Goal: Register for event/course

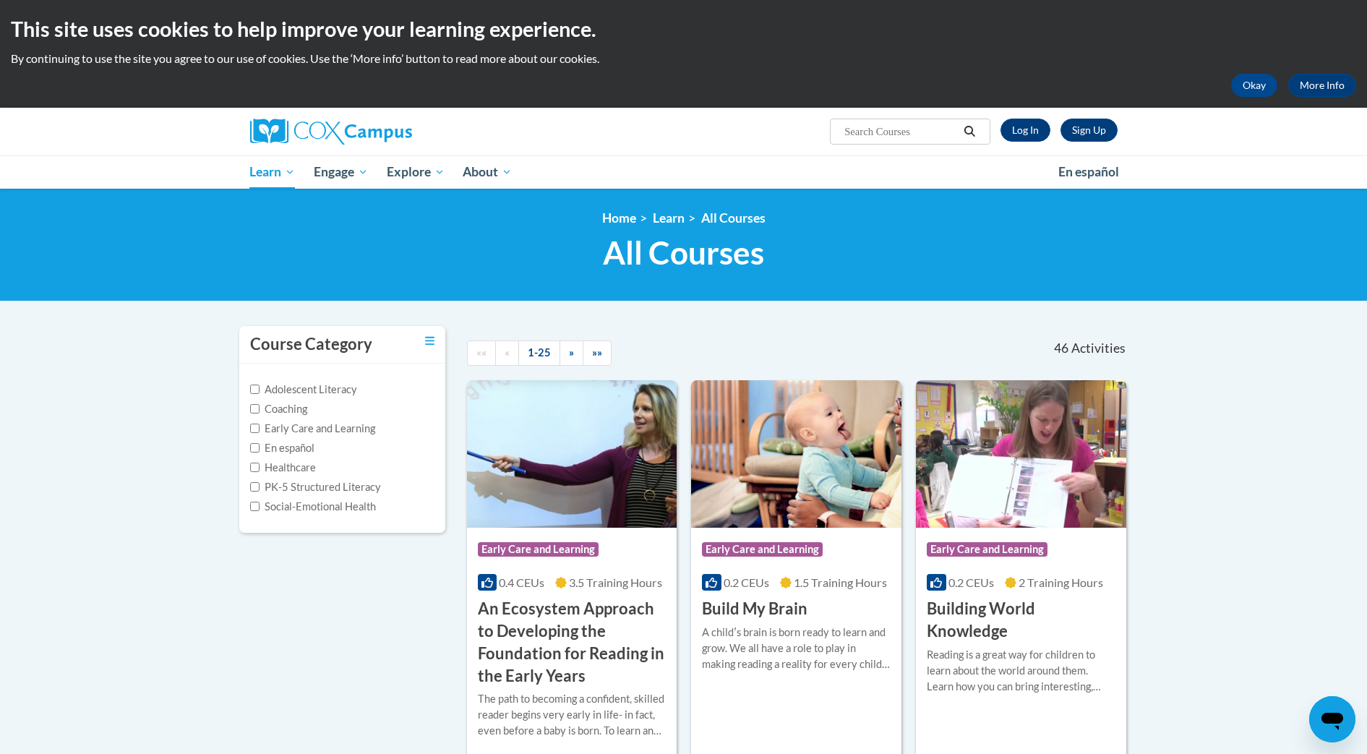
click at [877, 124] on input "Search..." at bounding box center [901, 131] width 116 height 17
type input "vocabulary instruction"
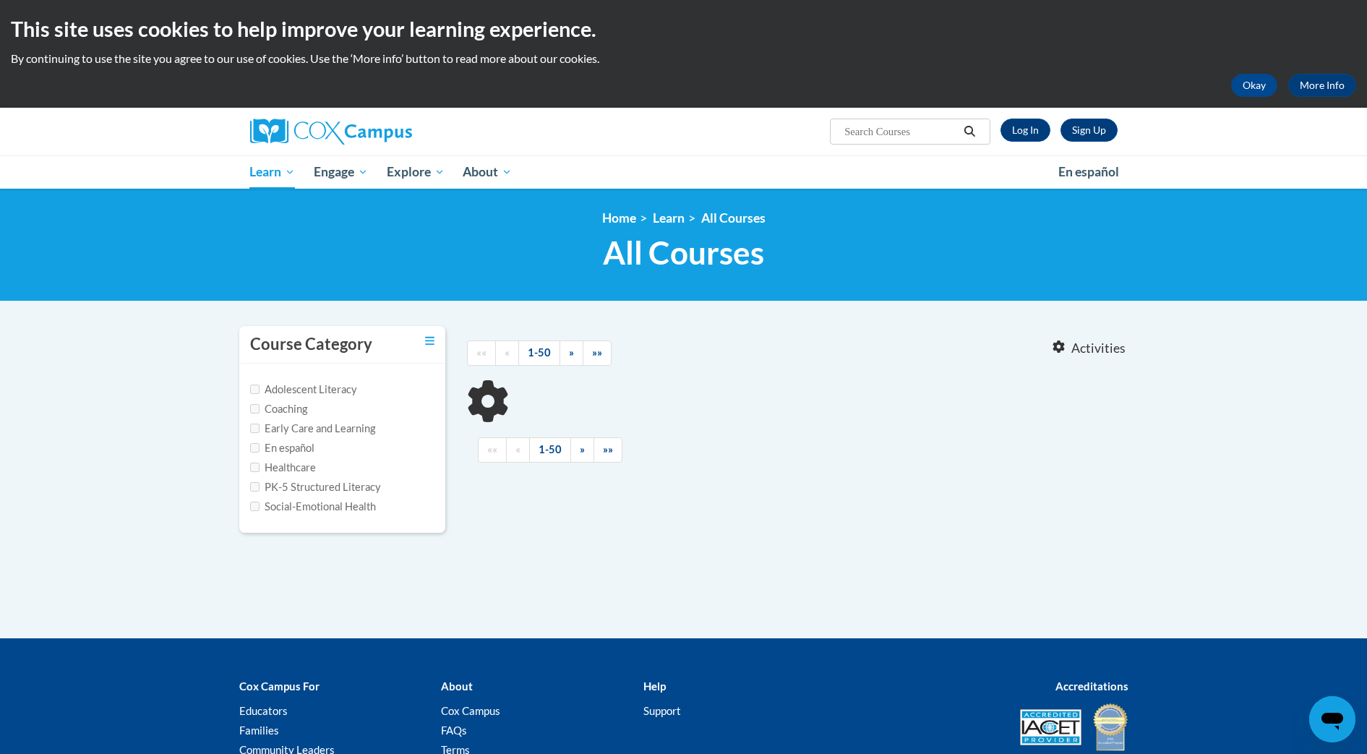
type input "vocabulary instruction"
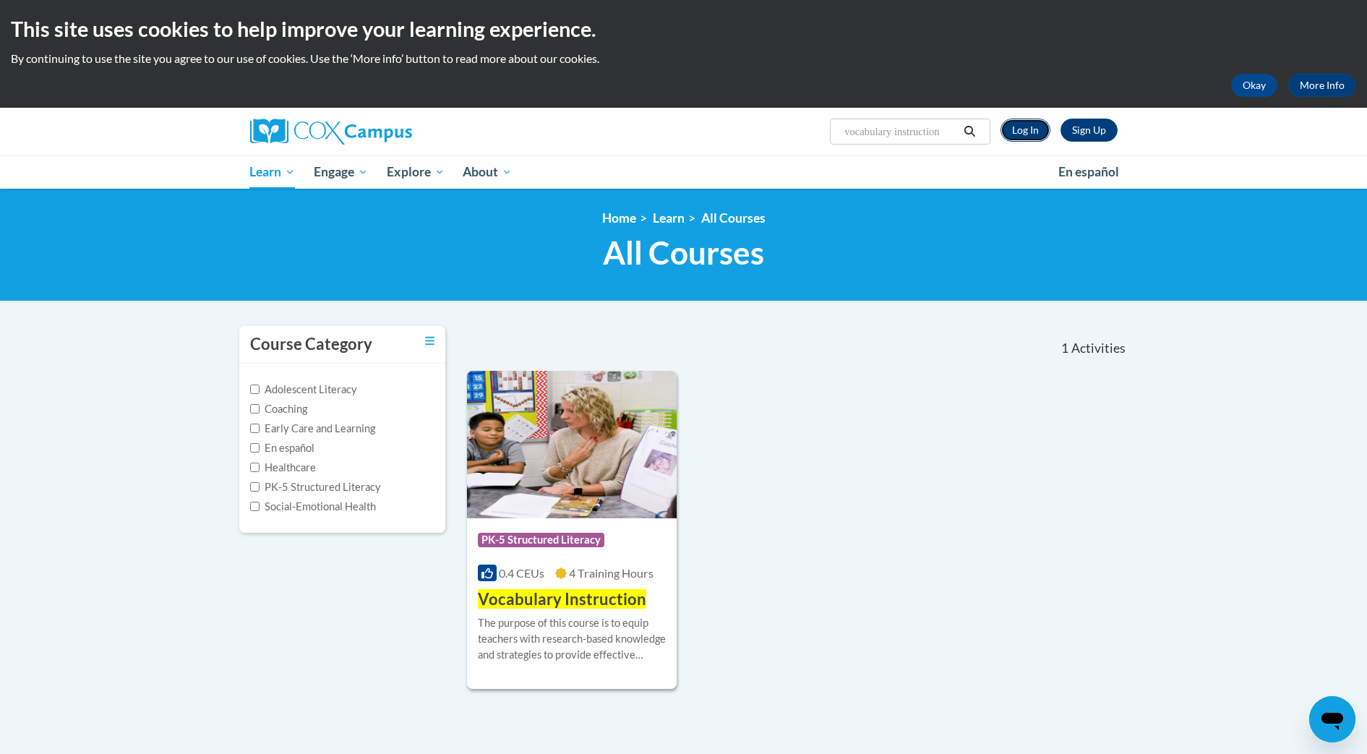
click at [1019, 132] on link "Log In" at bounding box center [1026, 130] width 50 height 23
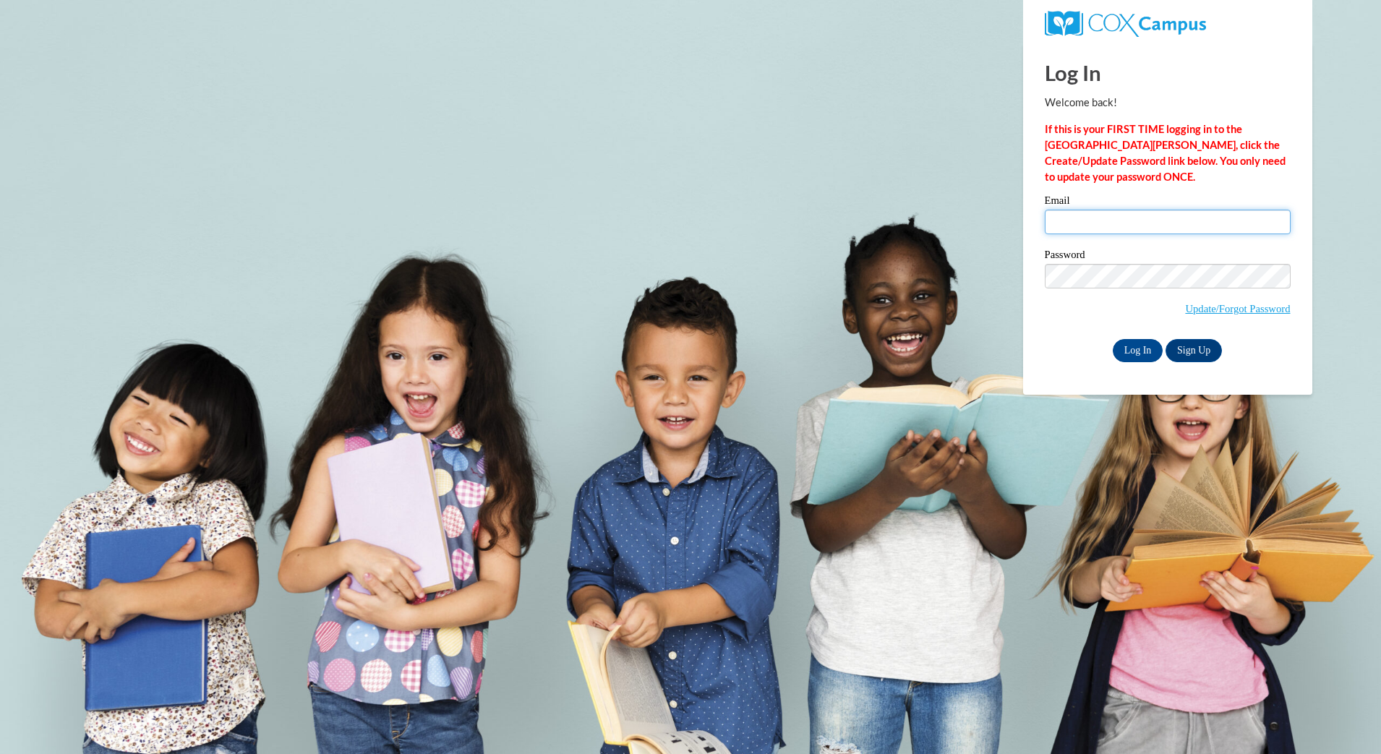
click at [1121, 222] on input "Email" at bounding box center [1168, 222] width 246 height 25
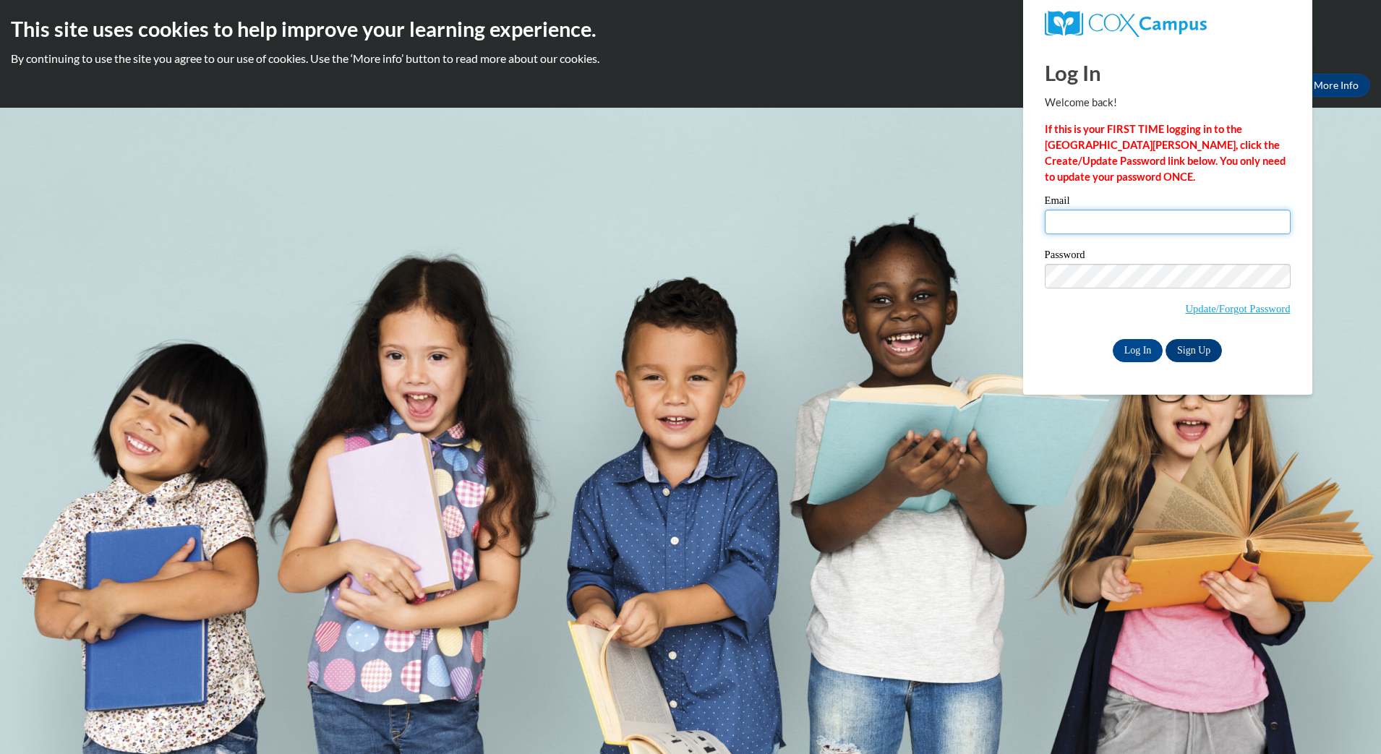
type input "codiquick@ymail.com"
click at [1048, 319] on span "Update/Forgot Password" at bounding box center [1168, 294] width 246 height 60
click at [1130, 348] on input "Log In" at bounding box center [1138, 350] width 51 height 23
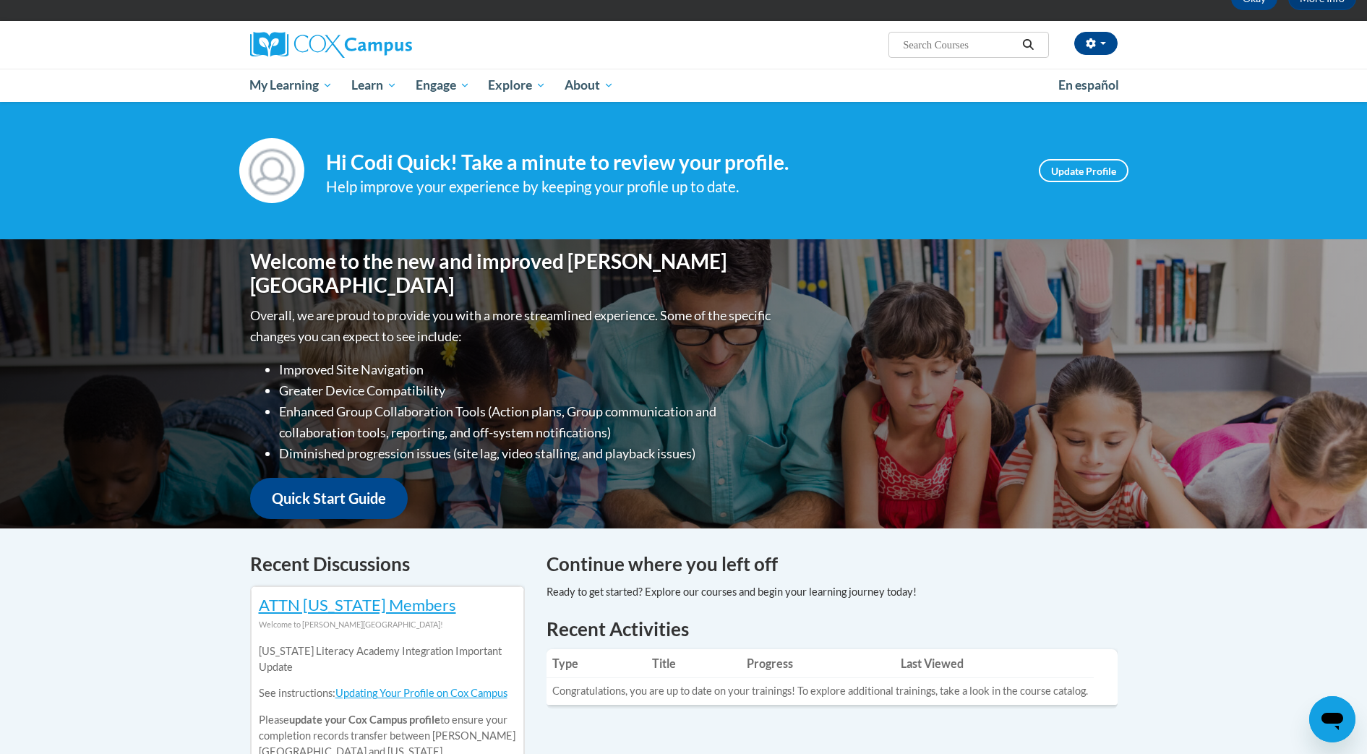
scroll to position [88, 0]
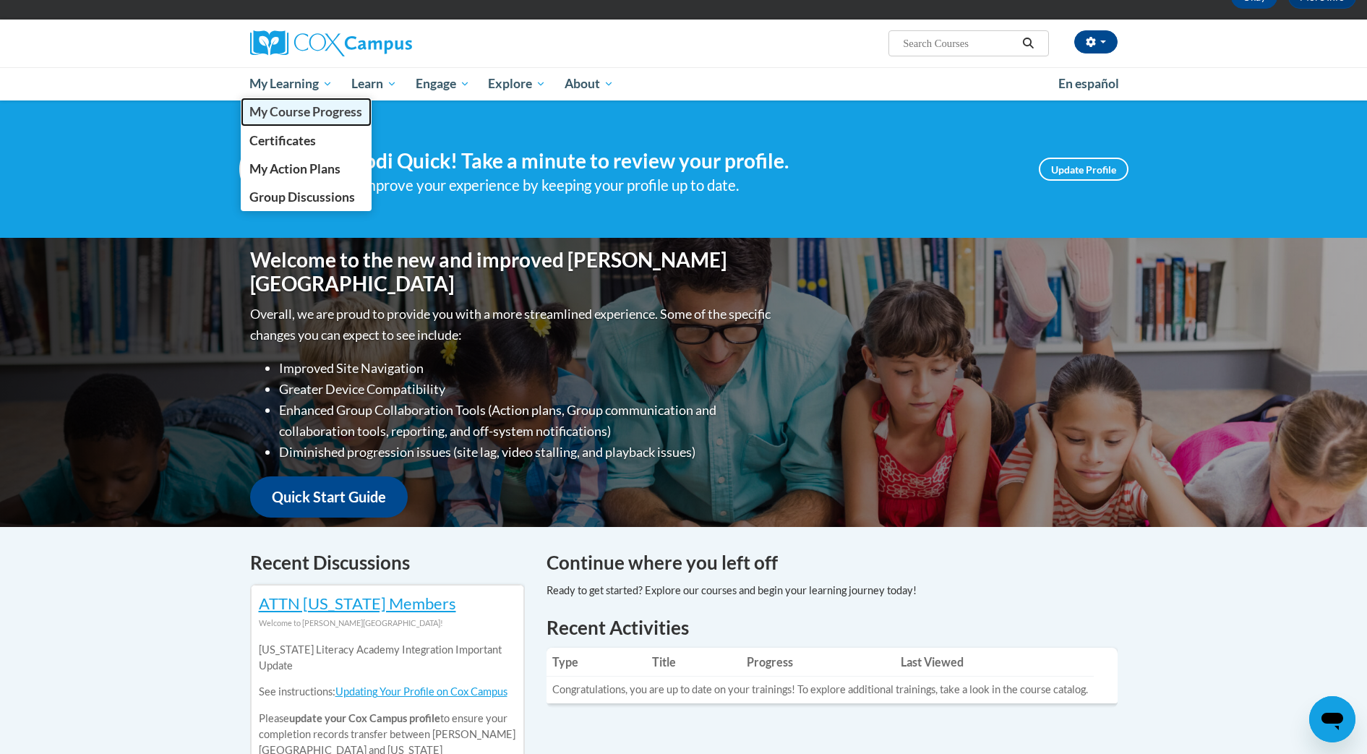
click at [312, 121] on link "My Course Progress" at bounding box center [307, 112] width 132 height 28
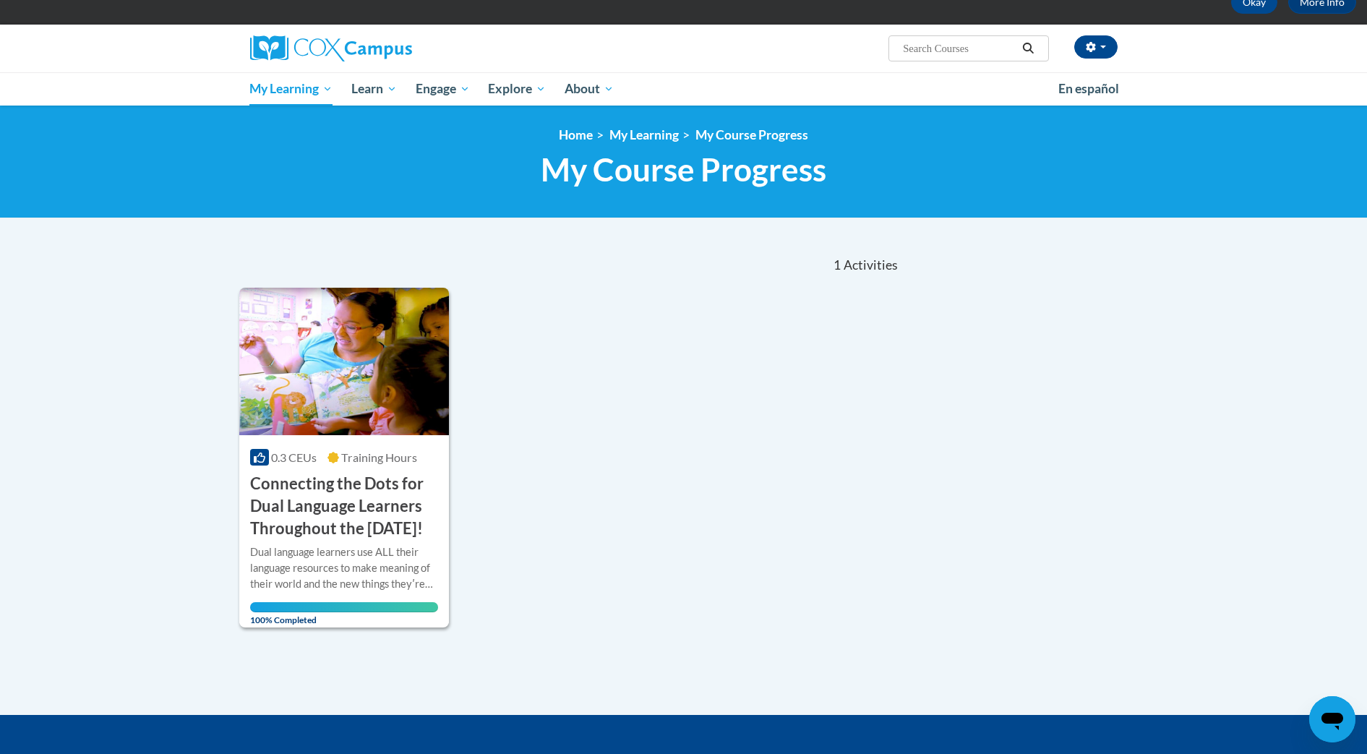
scroll to position [85, 0]
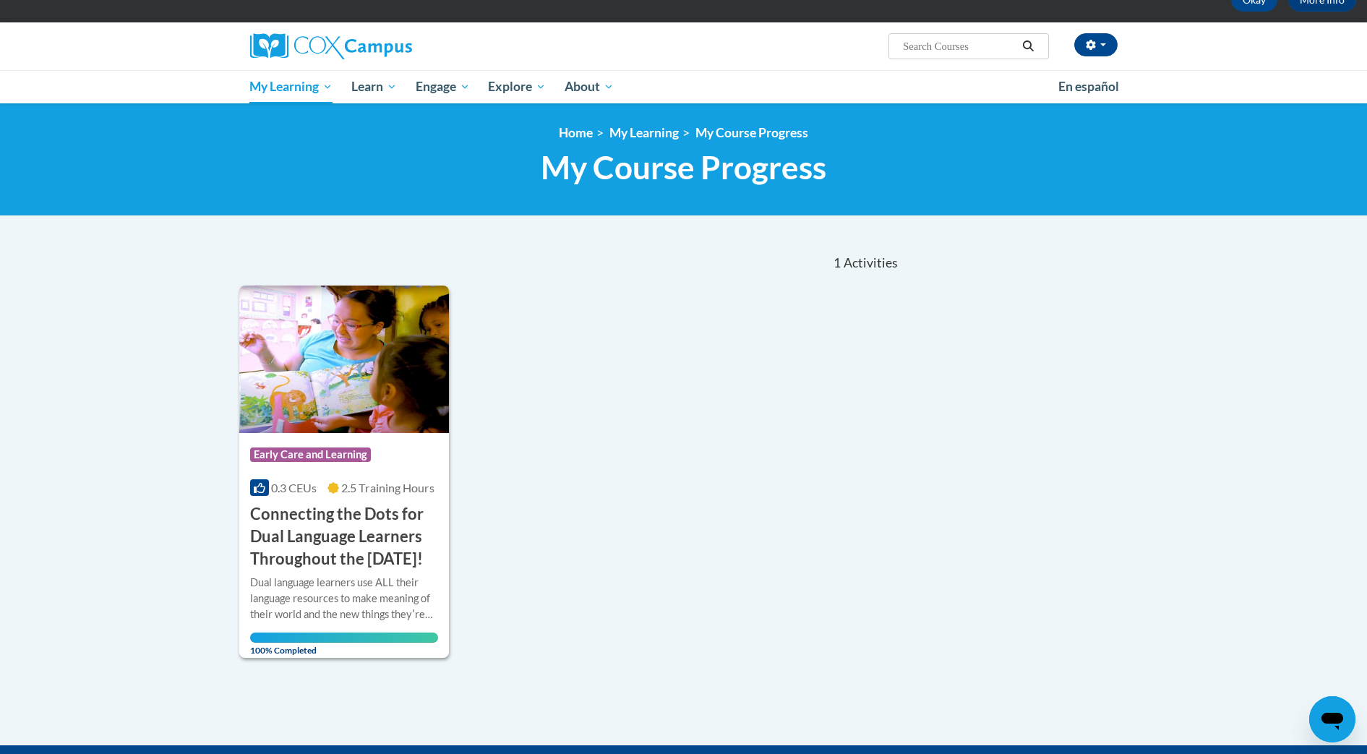
click at [970, 39] on input "Search..." at bounding box center [960, 46] width 116 height 17
type input "vocabulary instruction"
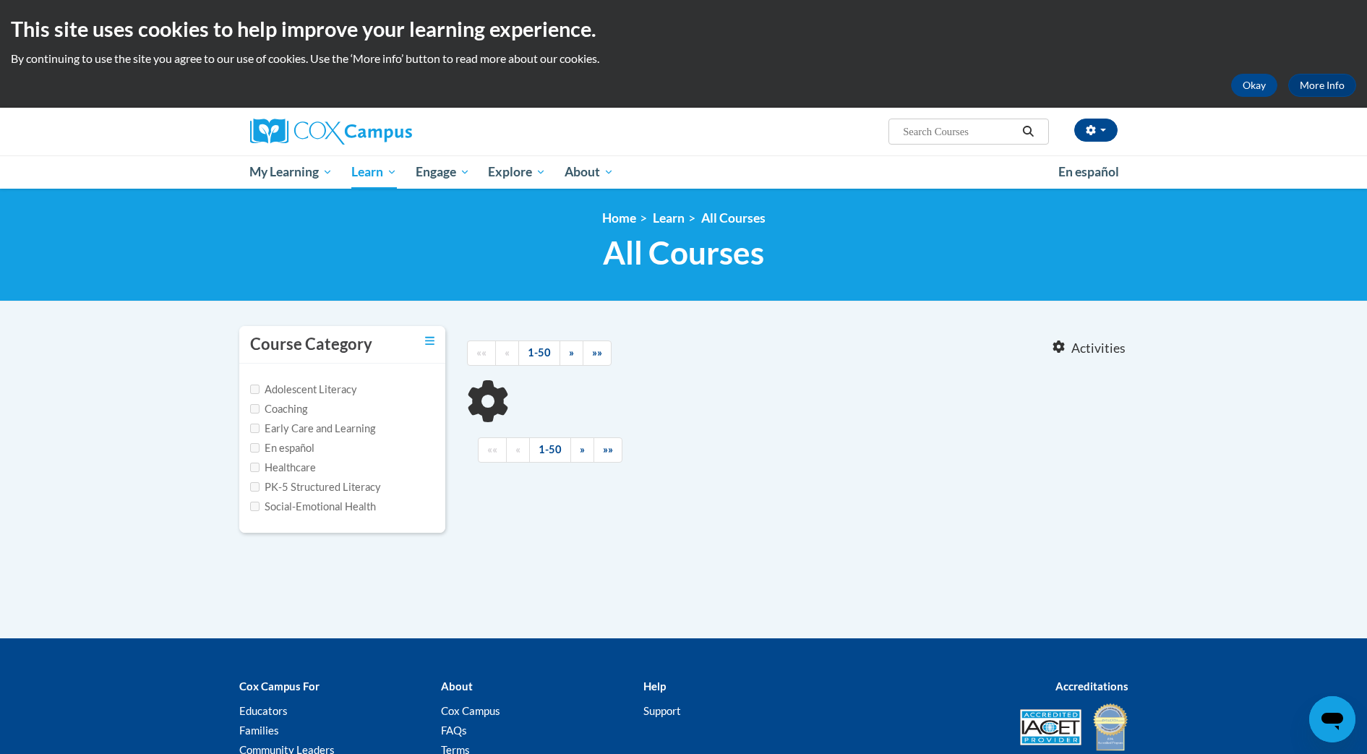
type input "vocabulary instruction"
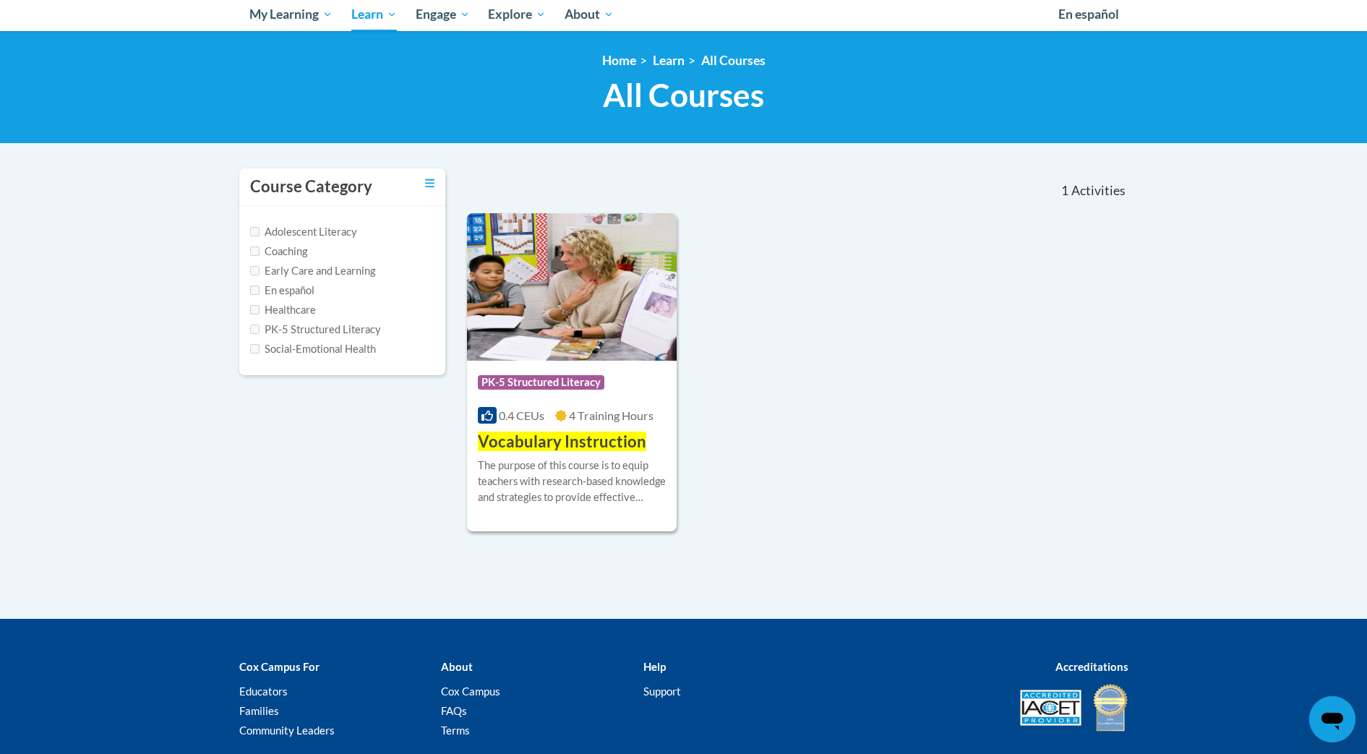
scroll to position [184, 0]
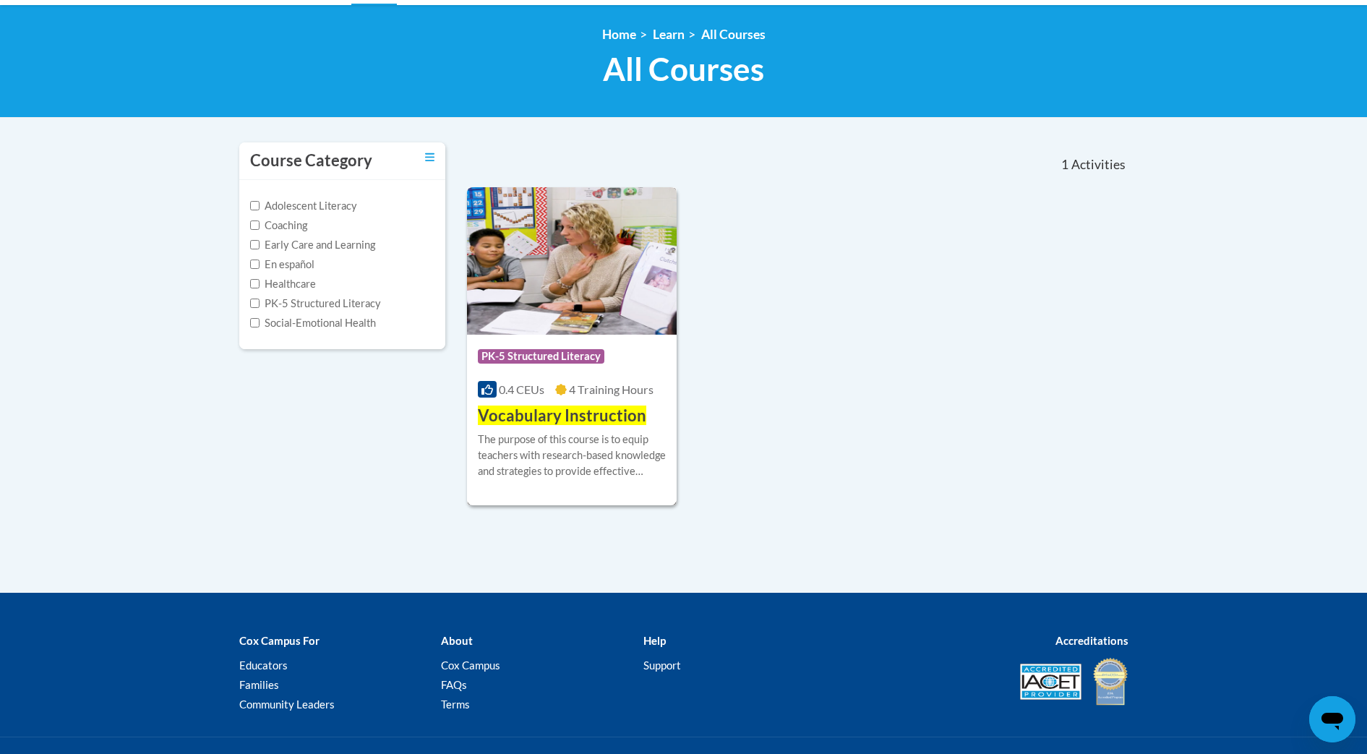
click at [564, 329] on img at bounding box center [572, 260] width 210 height 147
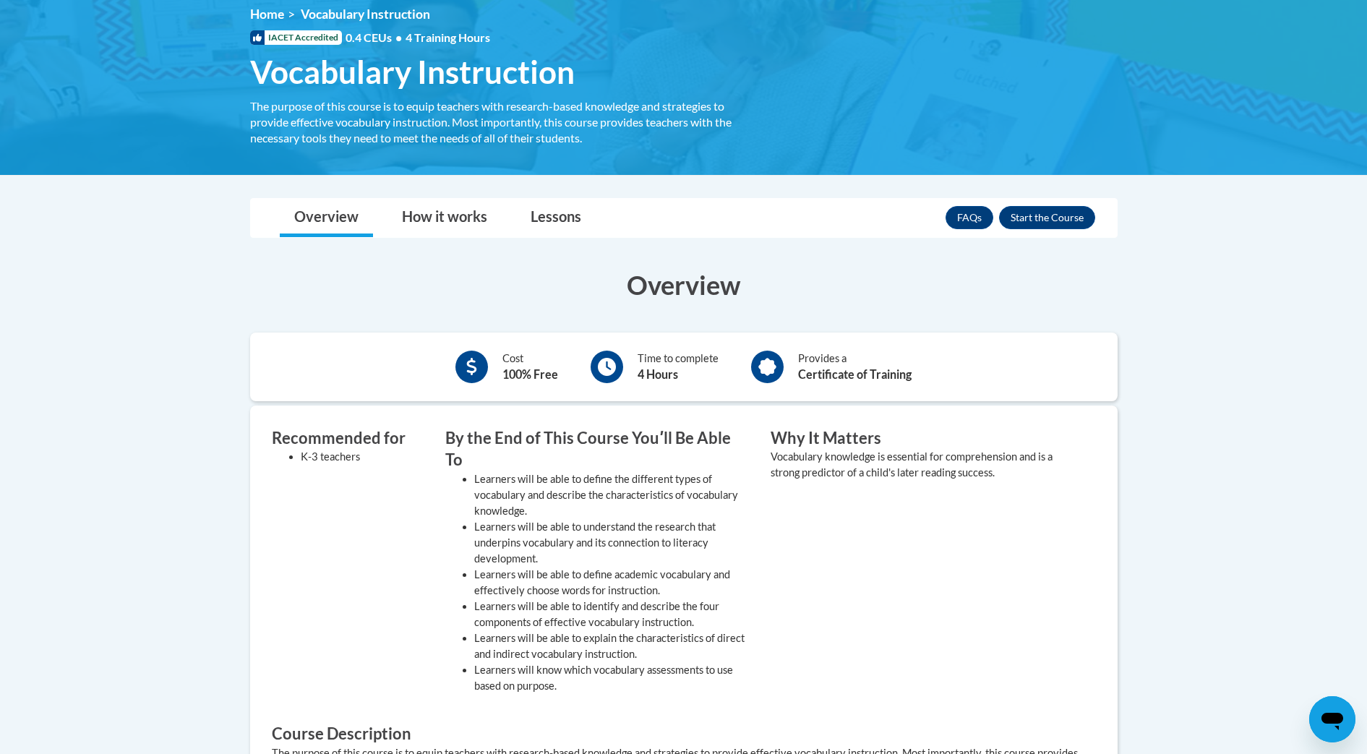
scroll to position [262, 0]
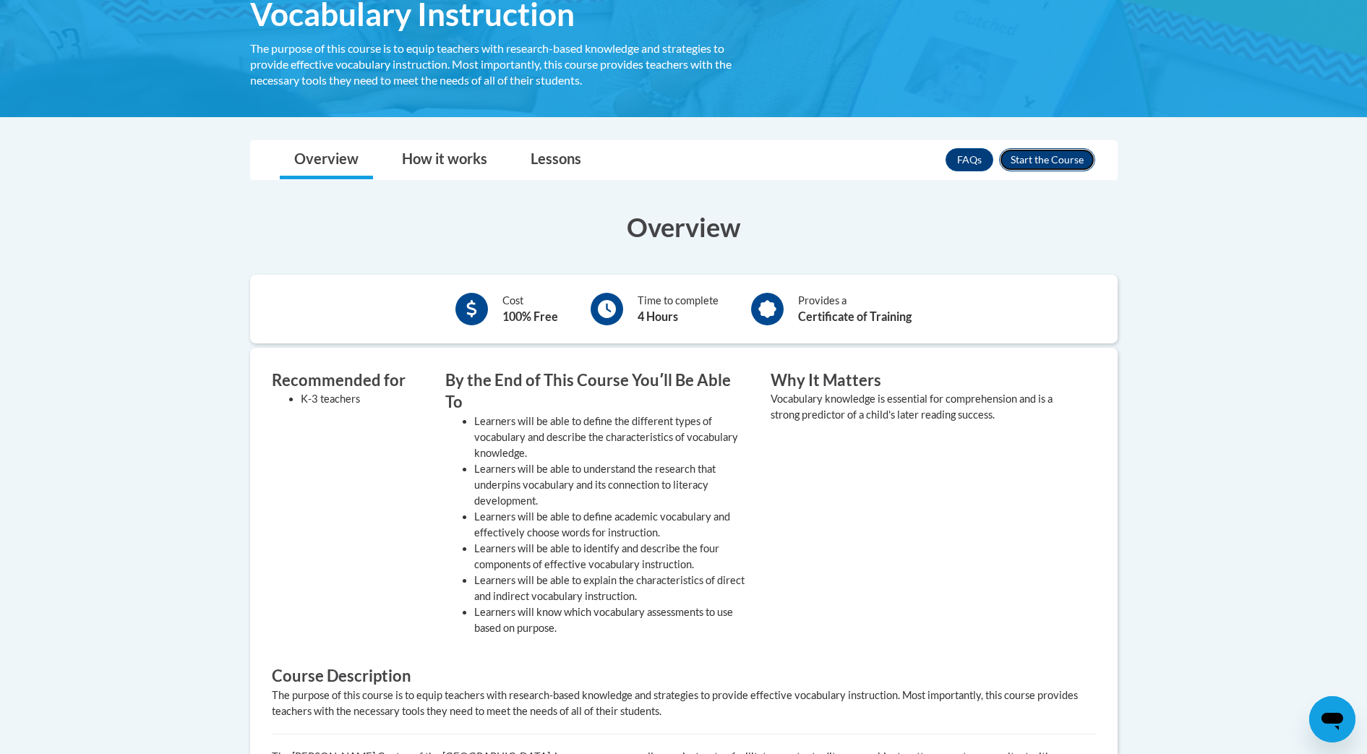
click at [1067, 163] on button "Enroll" at bounding box center [1047, 159] width 96 height 23
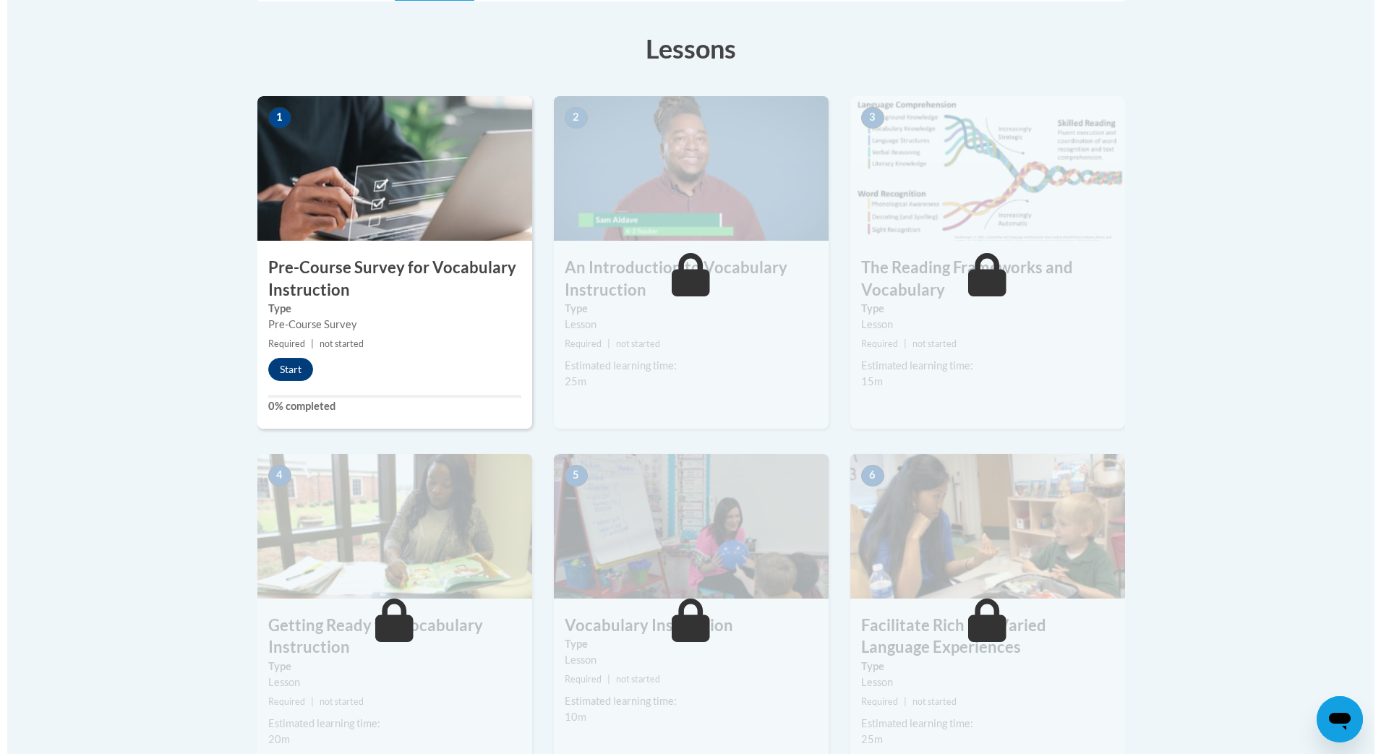
scroll to position [392, 0]
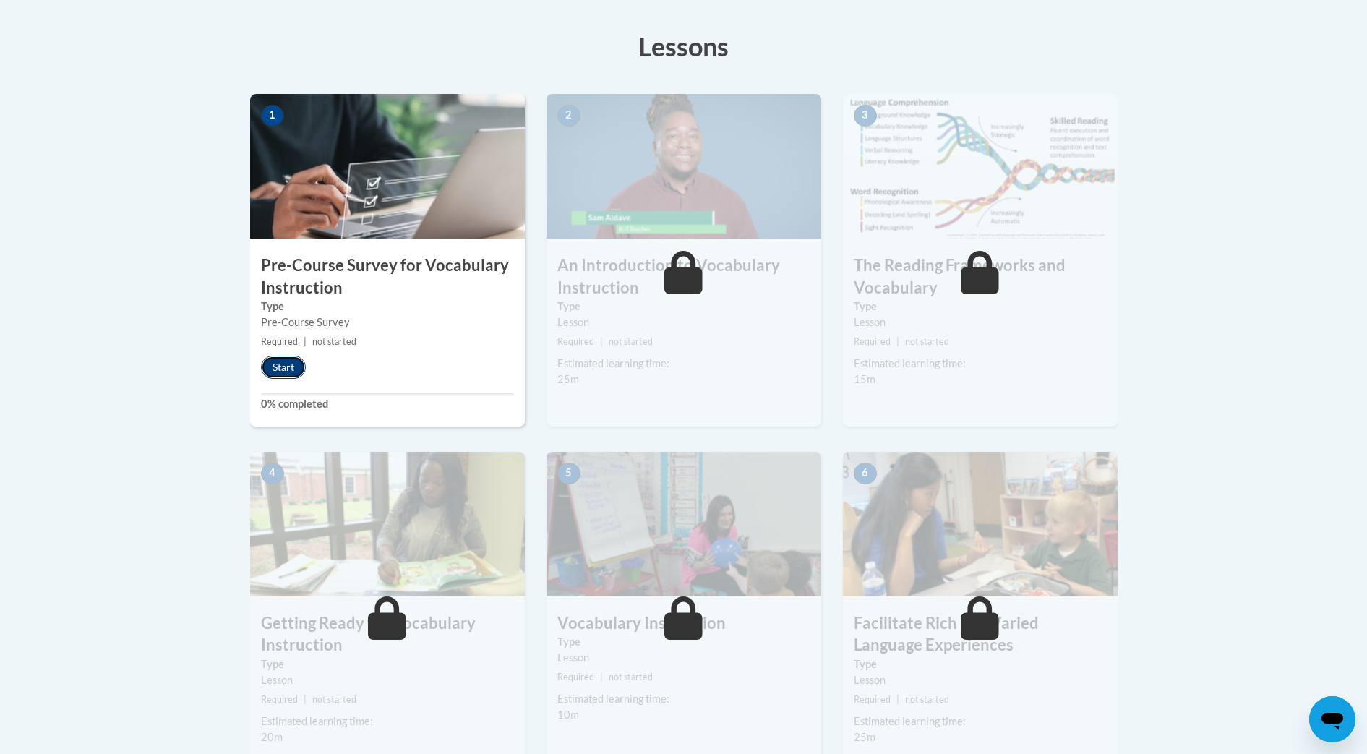
click at [295, 365] on button "Start" at bounding box center [283, 367] width 45 height 23
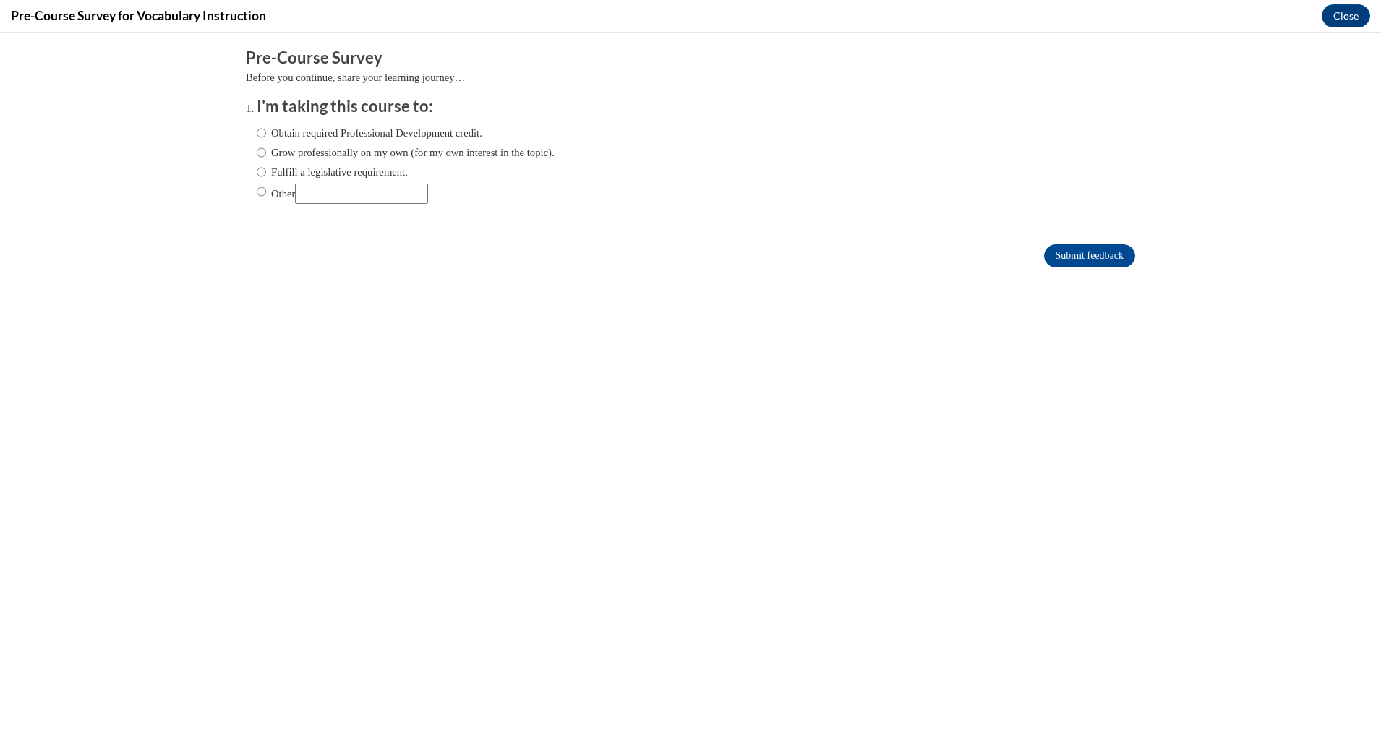
scroll to position [0, 0]
click at [257, 132] on input "Obtain required Professional Development credit." at bounding box center [261, 133] width 9 height 16
radio input "true"
click at [1080, 261] on input "Submit feedback" at bounding box center [1089, 255] width 91 height 23
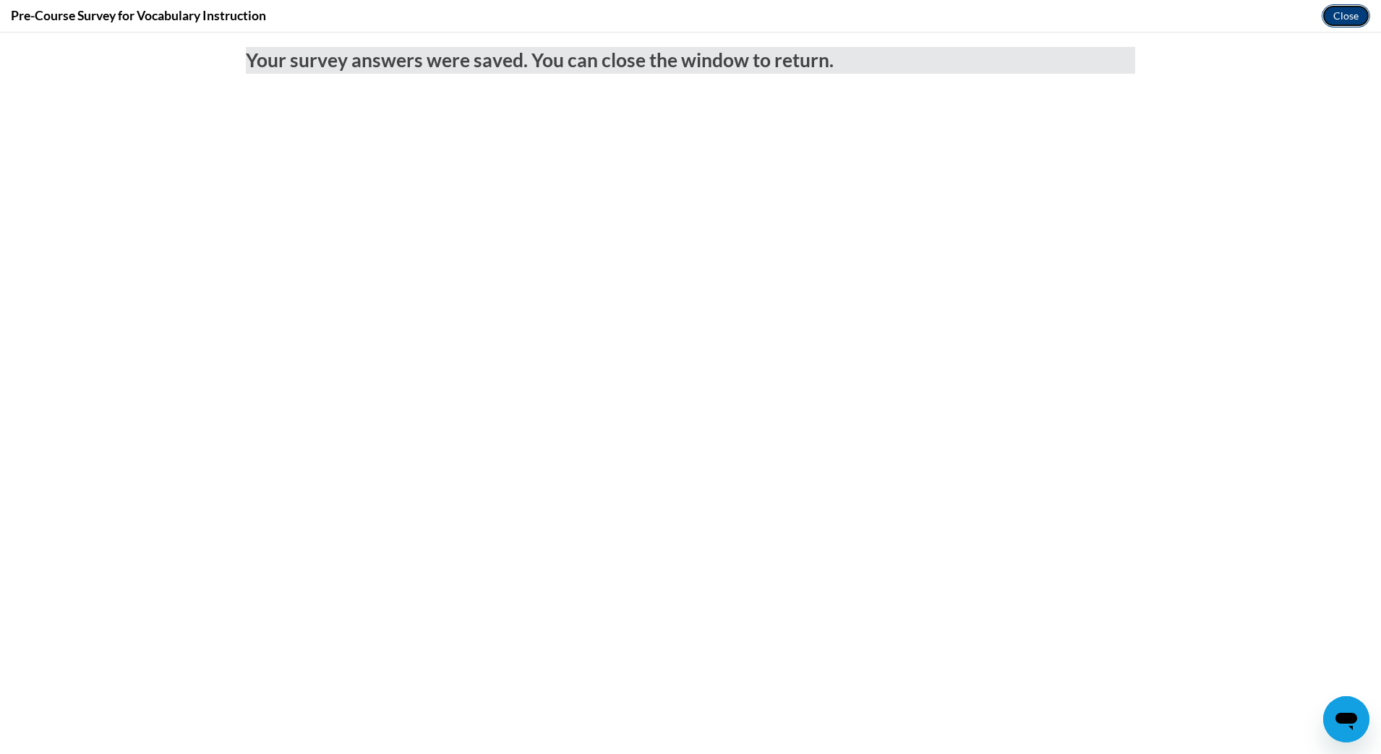
click at [1343, 25] on button "Close" at bounding box center [1346, 15] width 48 height 23
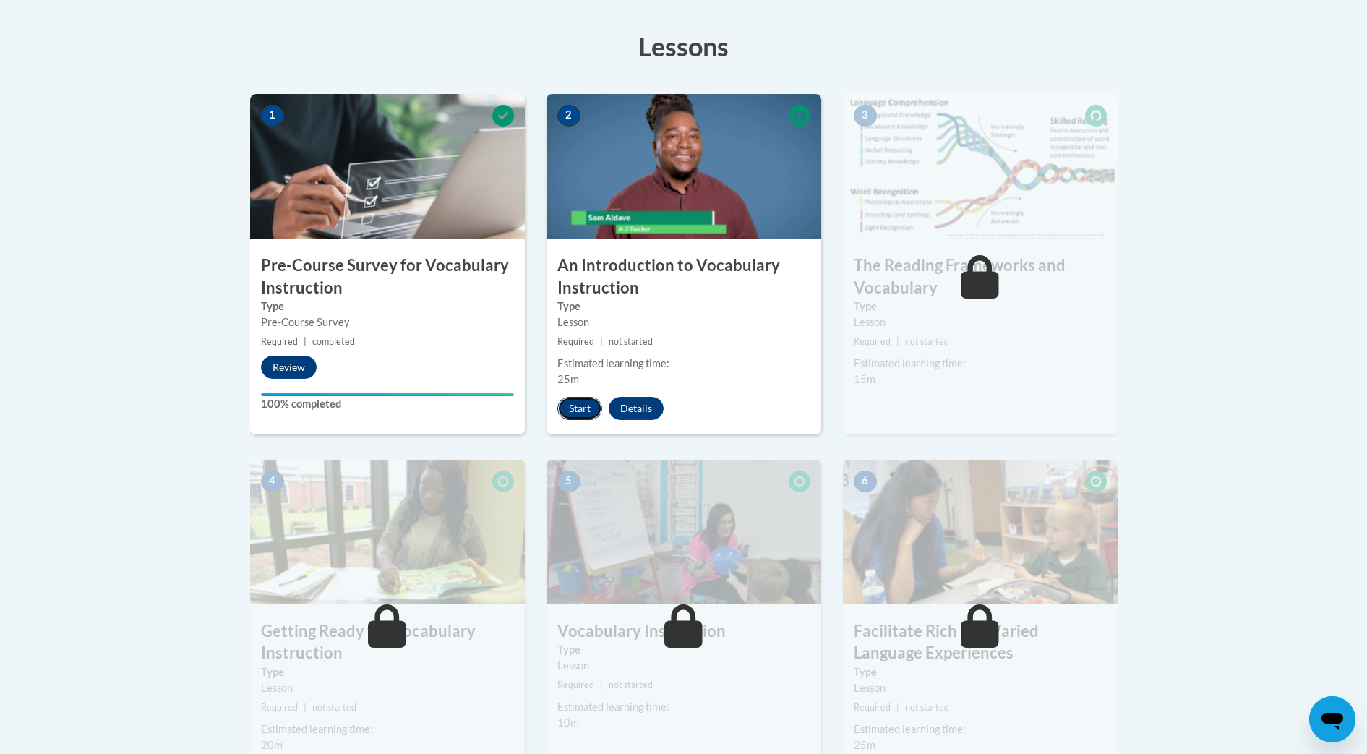
click at [585, 414] on button "Start" at bounding box center [579, 408] width 45 height 23
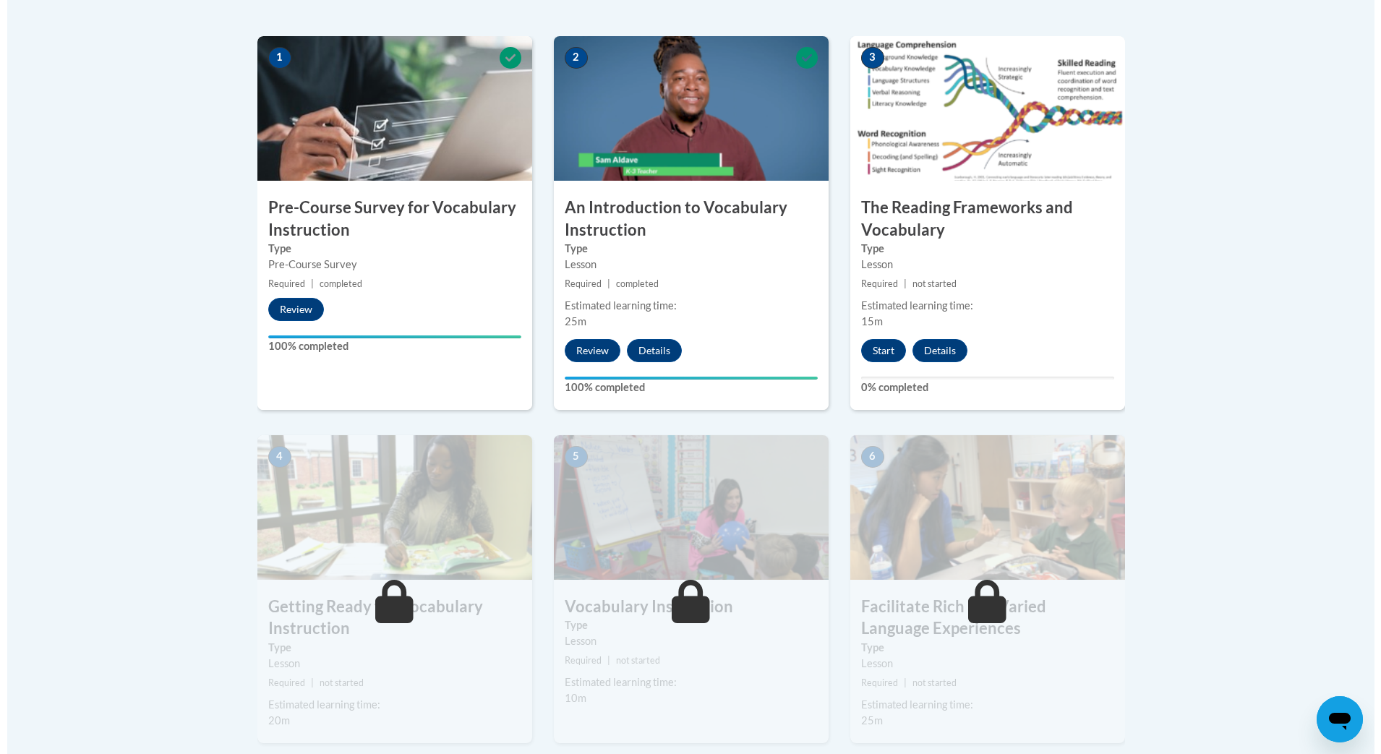
scroll to position [452, 0]
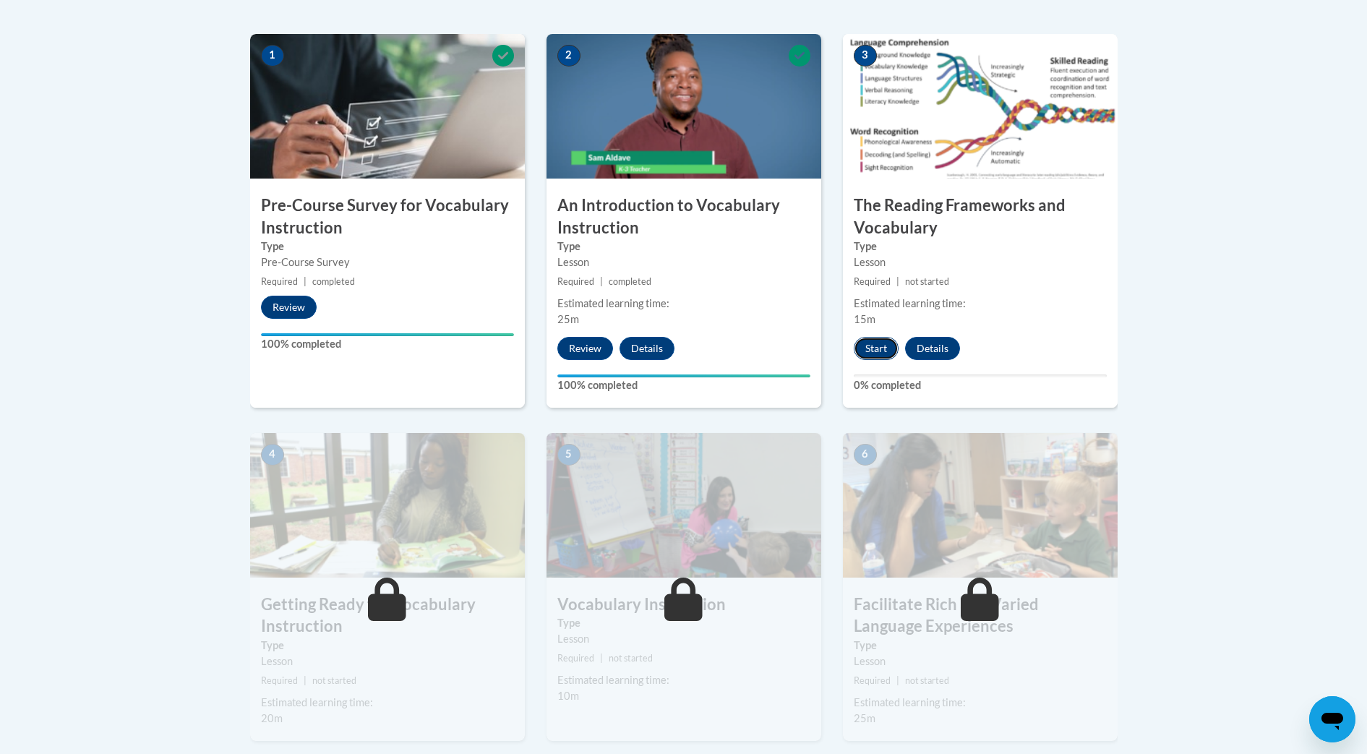
click at [873, 350] on button "Start" at bounding box center [876, 348] width 45 height 23
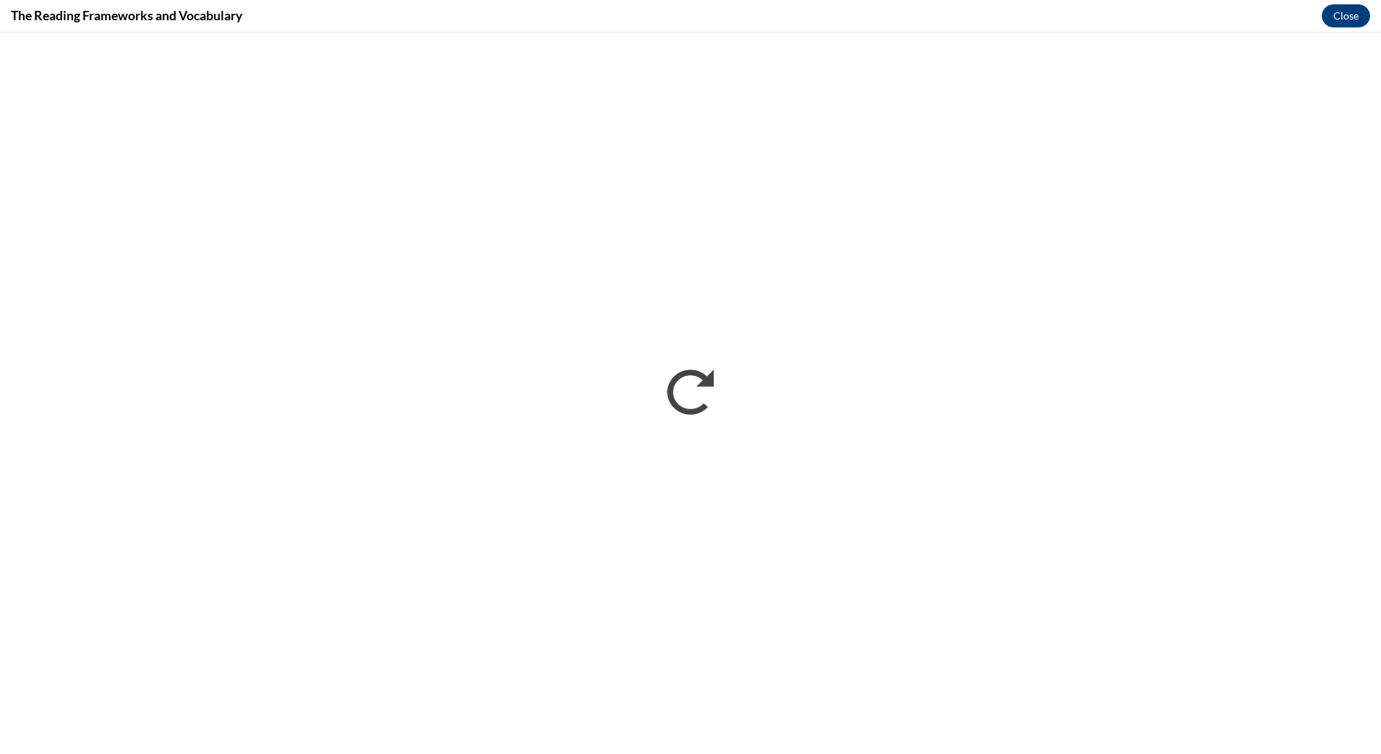
scroll to position [0, 0]
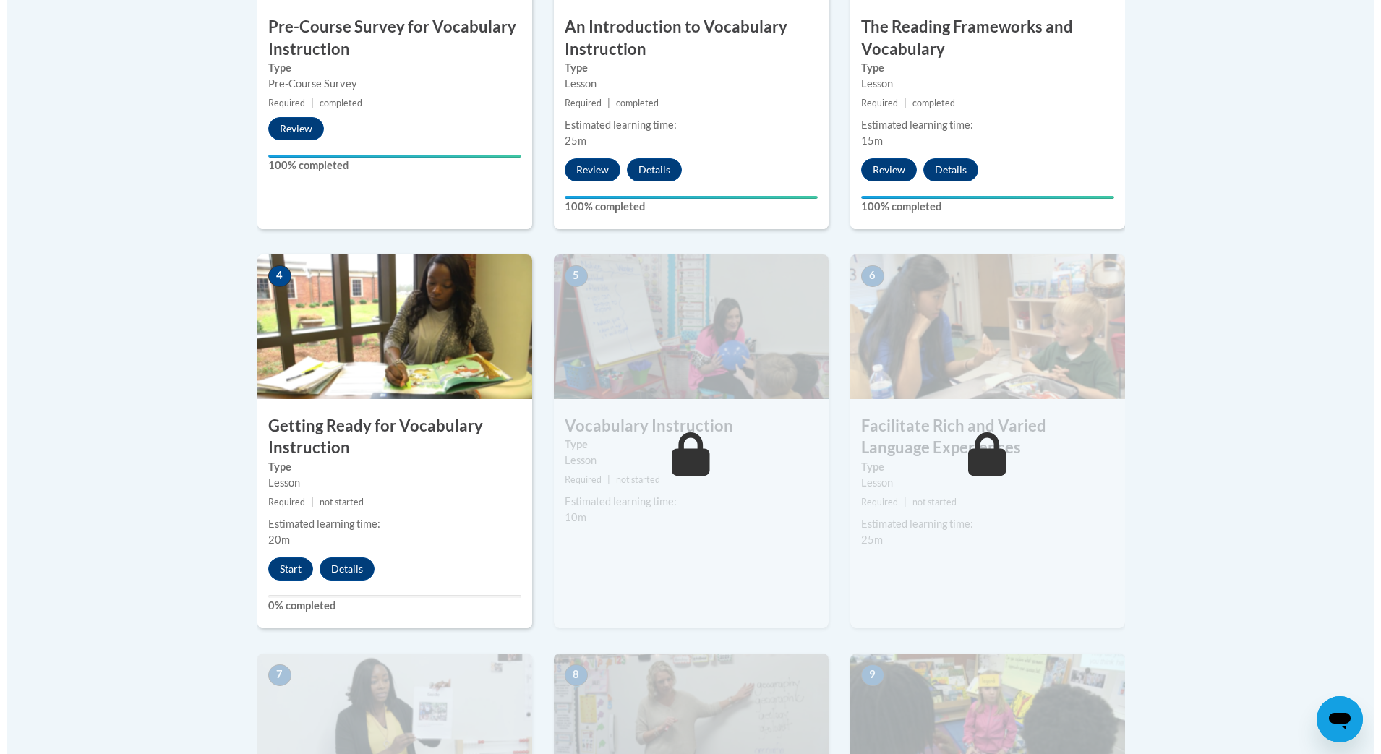
scroll to position [647, 0]
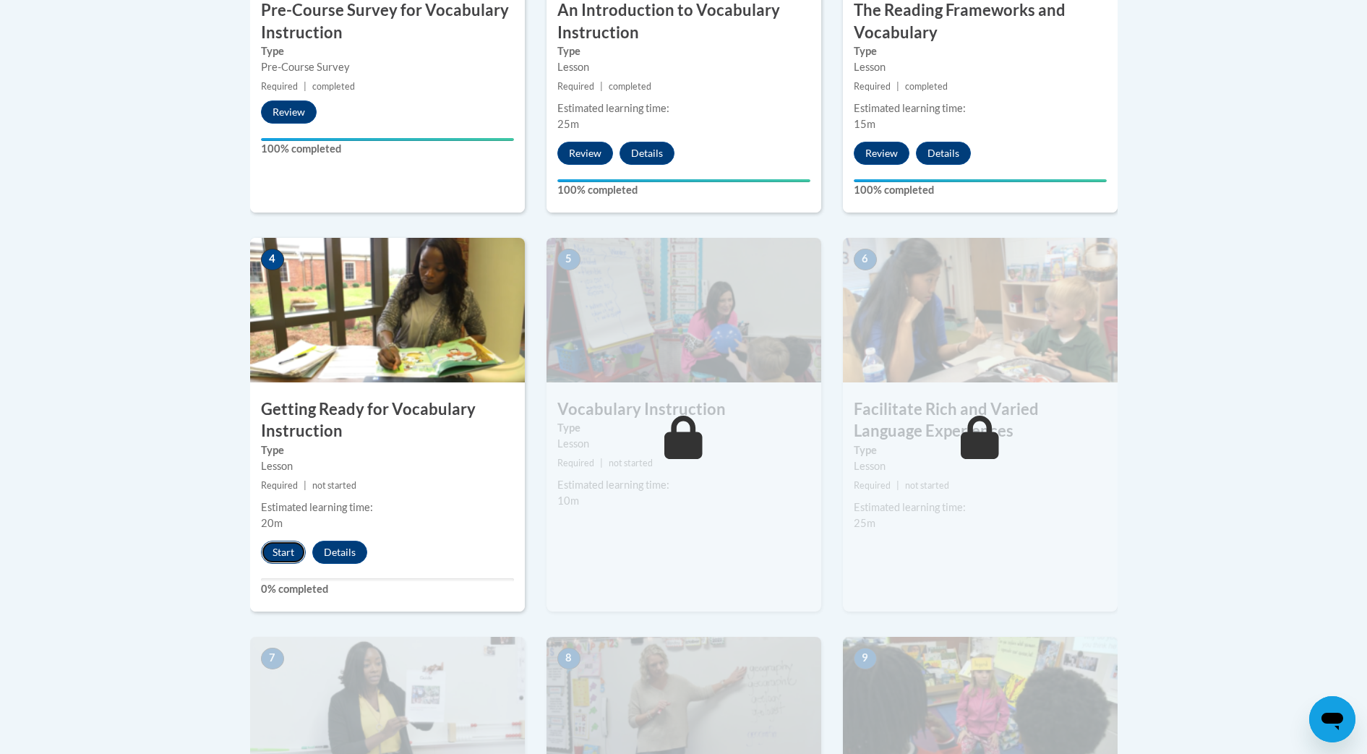
click at [288, 554] on button "Start" at bounding box center [283, 552] width 45 height 23
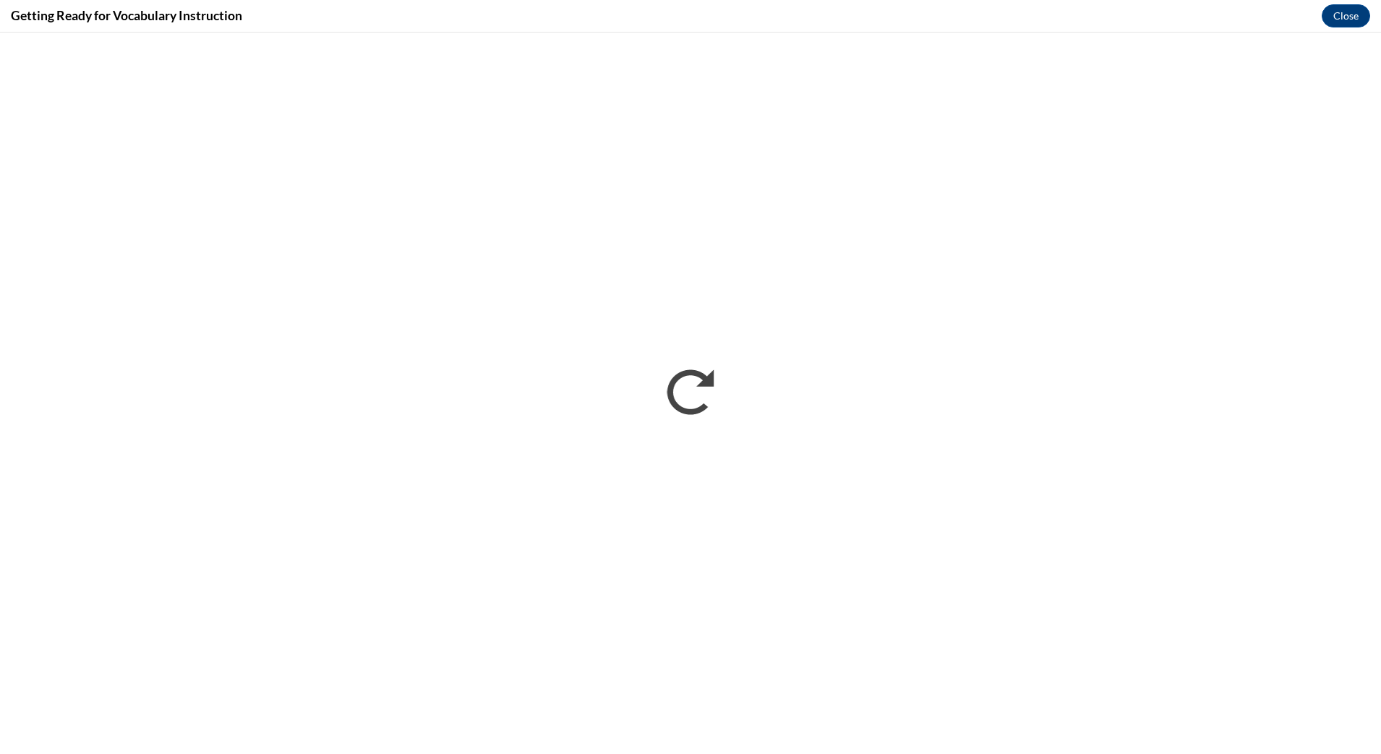
scroll to position [0, 0]
click at [1336, 19] on button "Close" at bounding box center [1346, 15] width 48 height 23
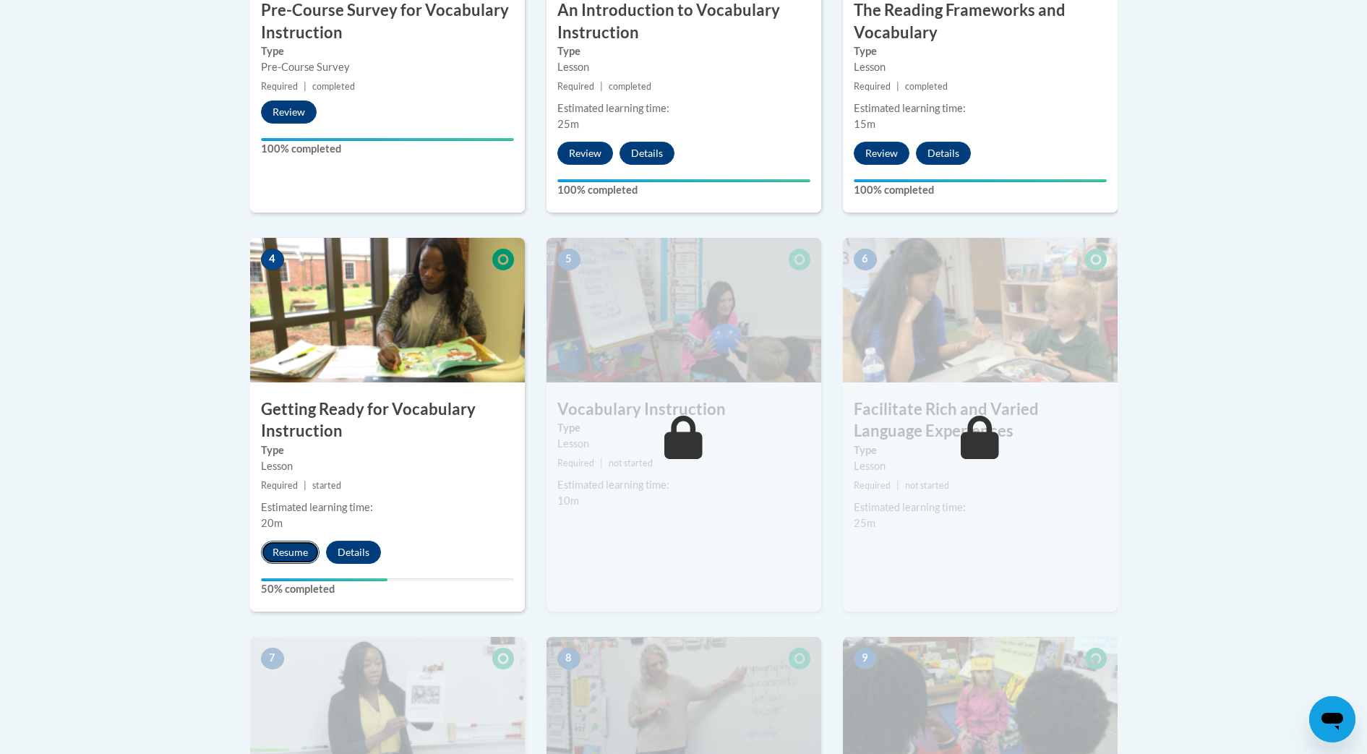
click at [294, 553] on button "Resume" at bounding box center [290, 552] width 59 height 23
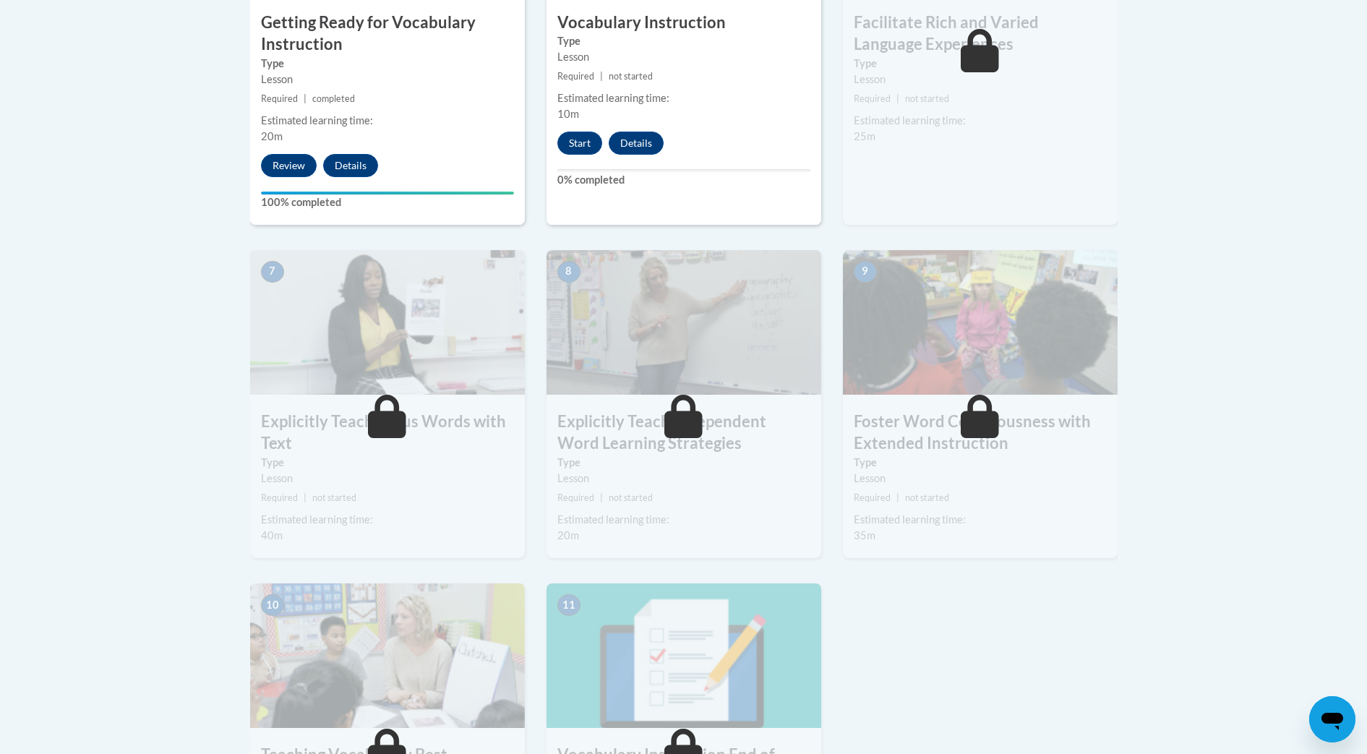
scroll to position [1037, 0]
